Goal: Entertainment & Leisure: Consume media (video, audio)

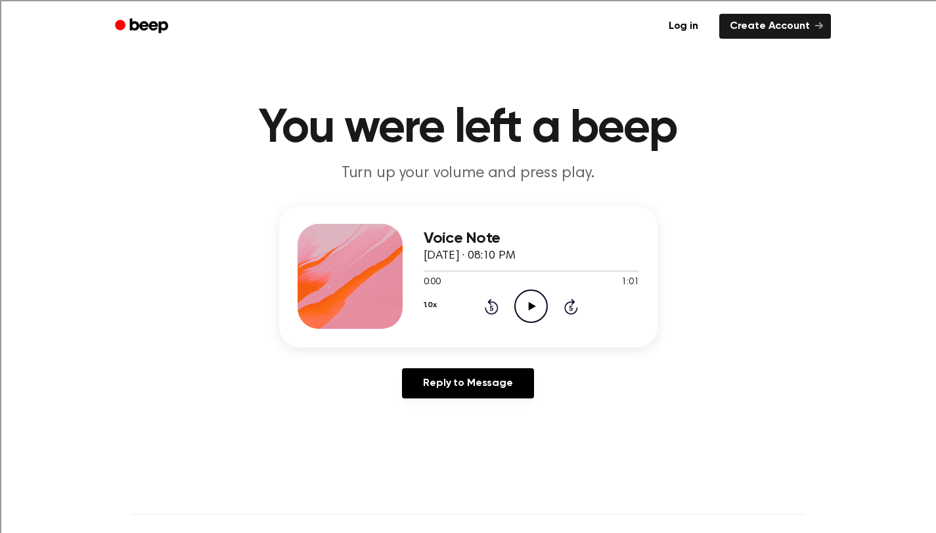
click at [532, 298] on icon "Play Audio" at bounding box center [530, 306] width 33 height 33
click at [523, 302] on icon "Pause Audio" at bounding box center [530, 306] width 33 height 33
click at [525, 303] on icon "Play Audio" at bounding box center [530, 306] width 33 height 33
click at [521, 309] on icon "Pause Audio" at bounding box center [530, 306] width 33 height 33
click at [521, 309] on icon "Play Audio" at bounding box center [530, 306] width 33 height 33
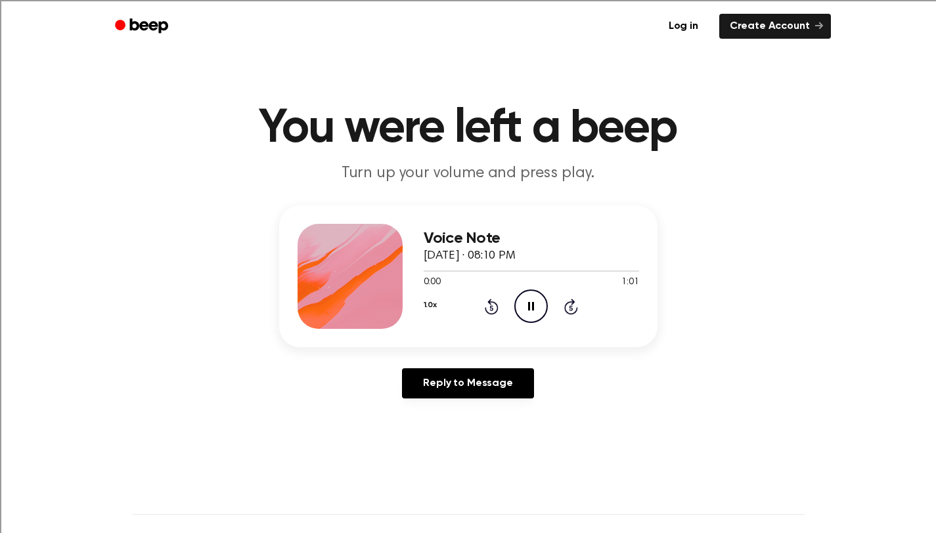
click at [521, 309] on icon "Pause Audio" at bounding box center [530, 306] width 33 height 33
click at [530, 305] on icon at bounding box center [532, 306] width 7 height 9
click at [530, 305] on icon "Pause Audio" at bounding box center [530, 306] width 33 height 33
